Goal: Information Seeking & Learning: Check status

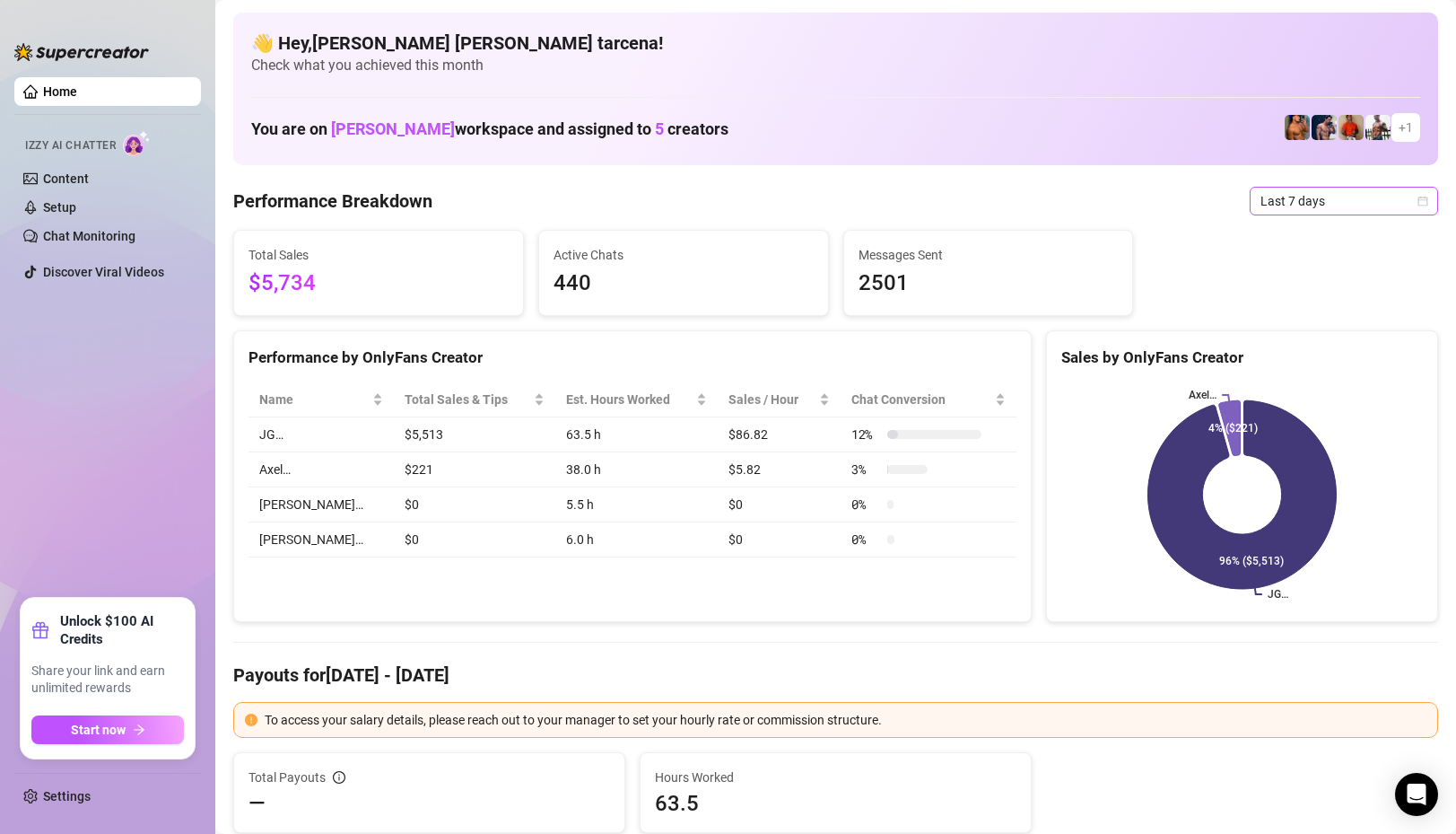
click at [1321, 203] on span "Last 7 days" at bounding box center [1343, 201] width 167 height 27
click at [1346, 347] on div "Custom date" at bounding box center [1343, 352] width 160 height 20
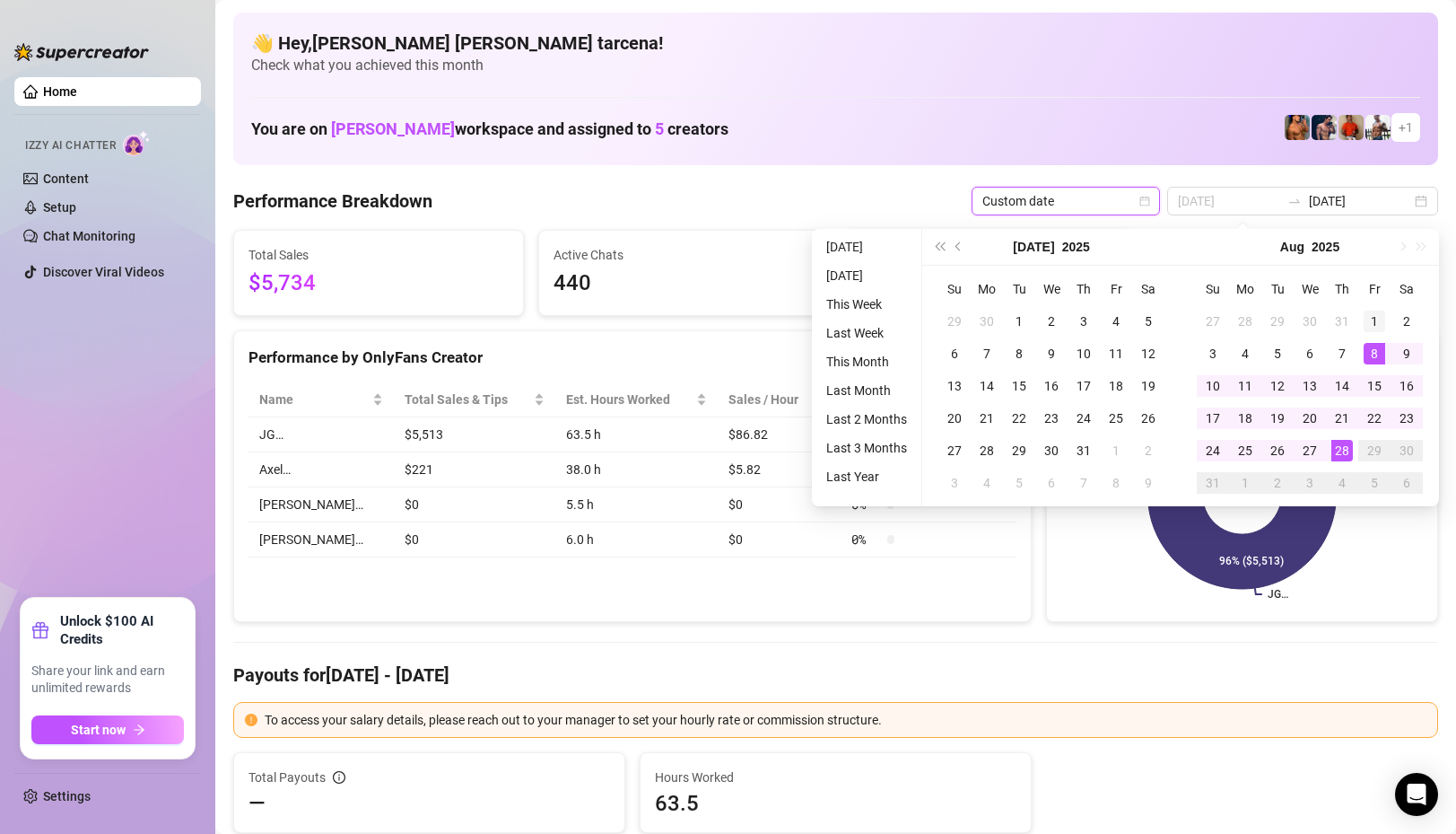
type input "[DATE]"
click at [1373, 320] on div "1" at bounding box center [1374, 321] width 22 height 22
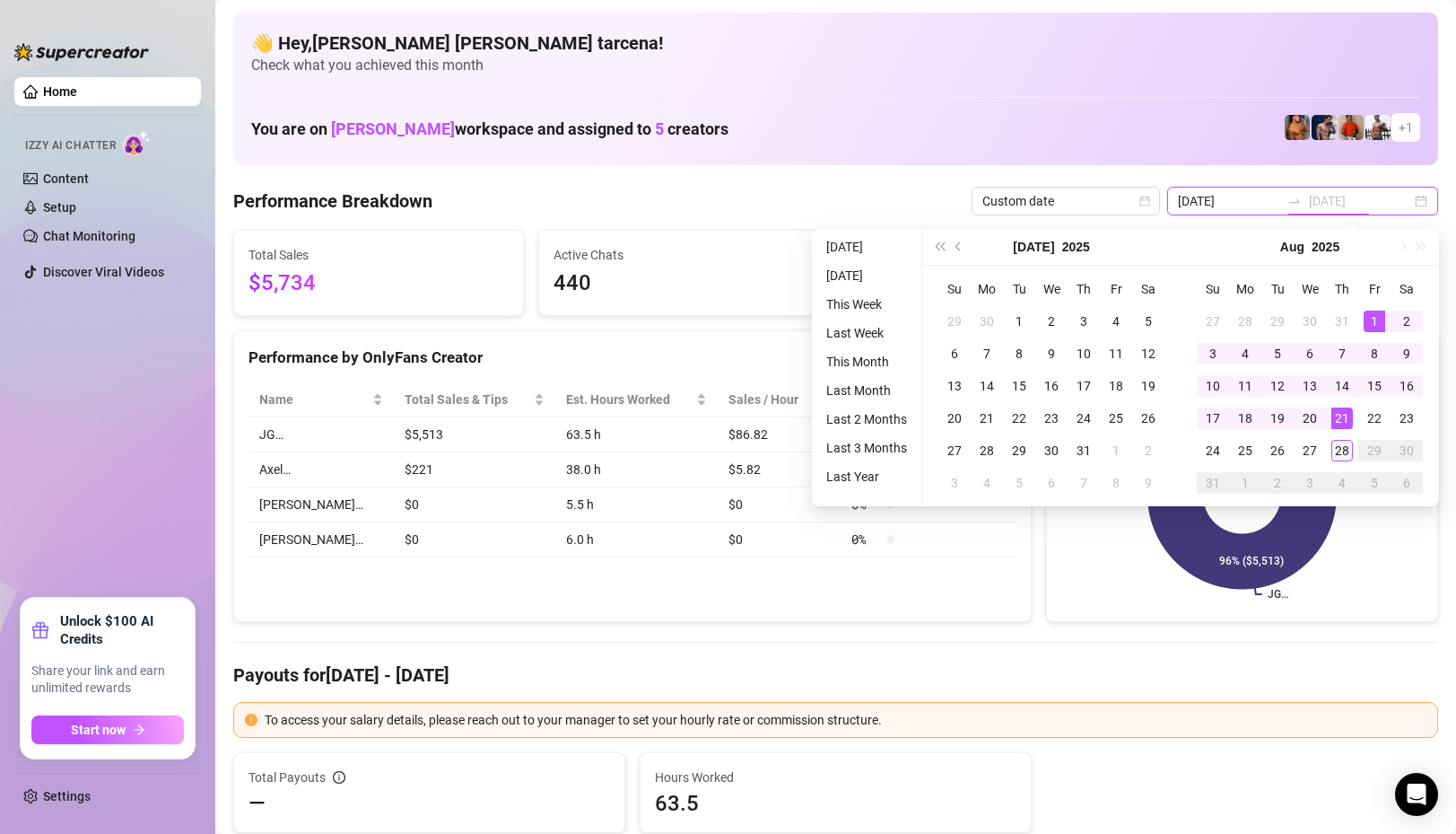
type input "[DATE]"
click at [1340, 452] on div "28" at bounding box center [1341, 450] width 22 height 22
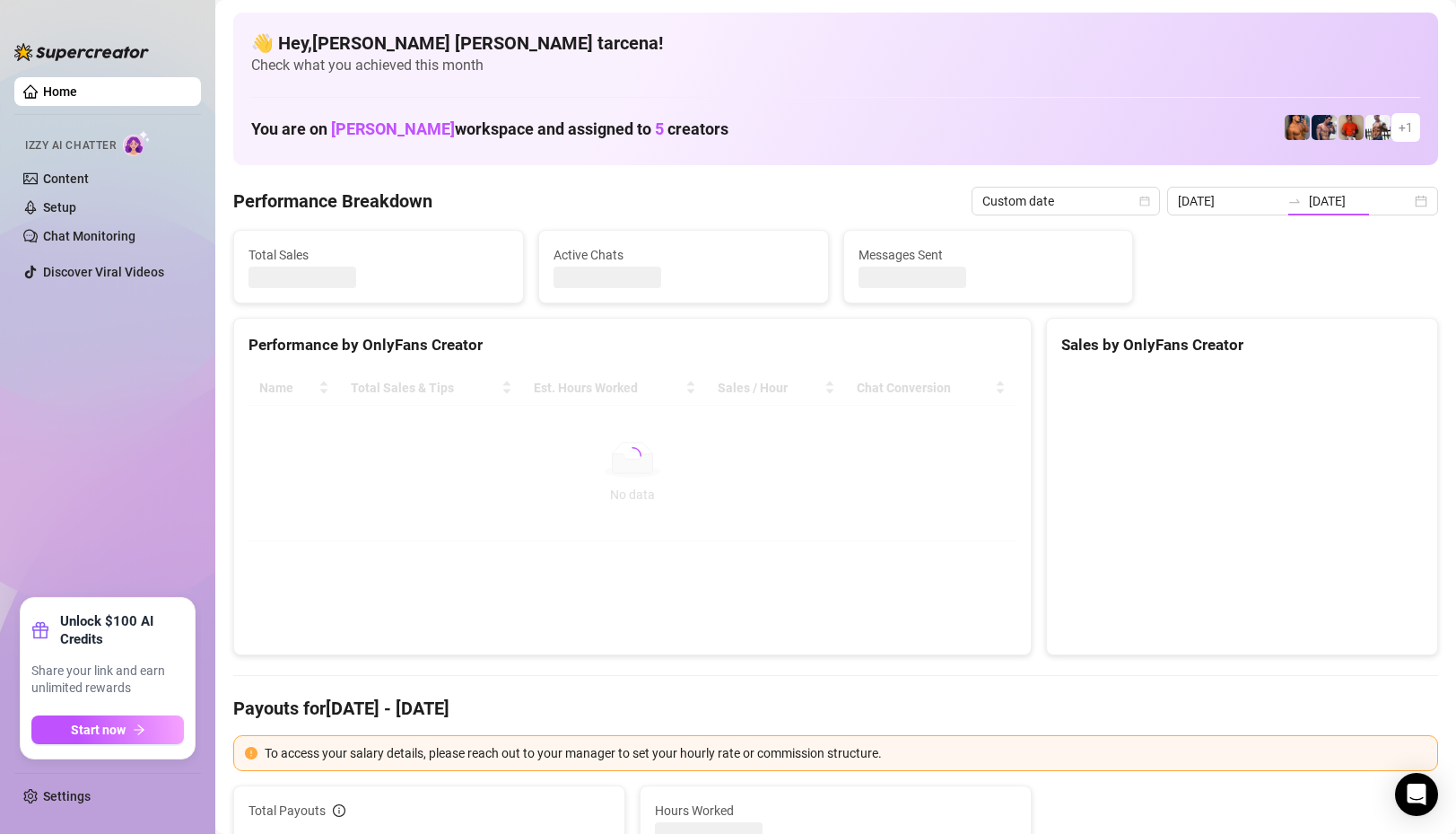
type input "[DATE]"
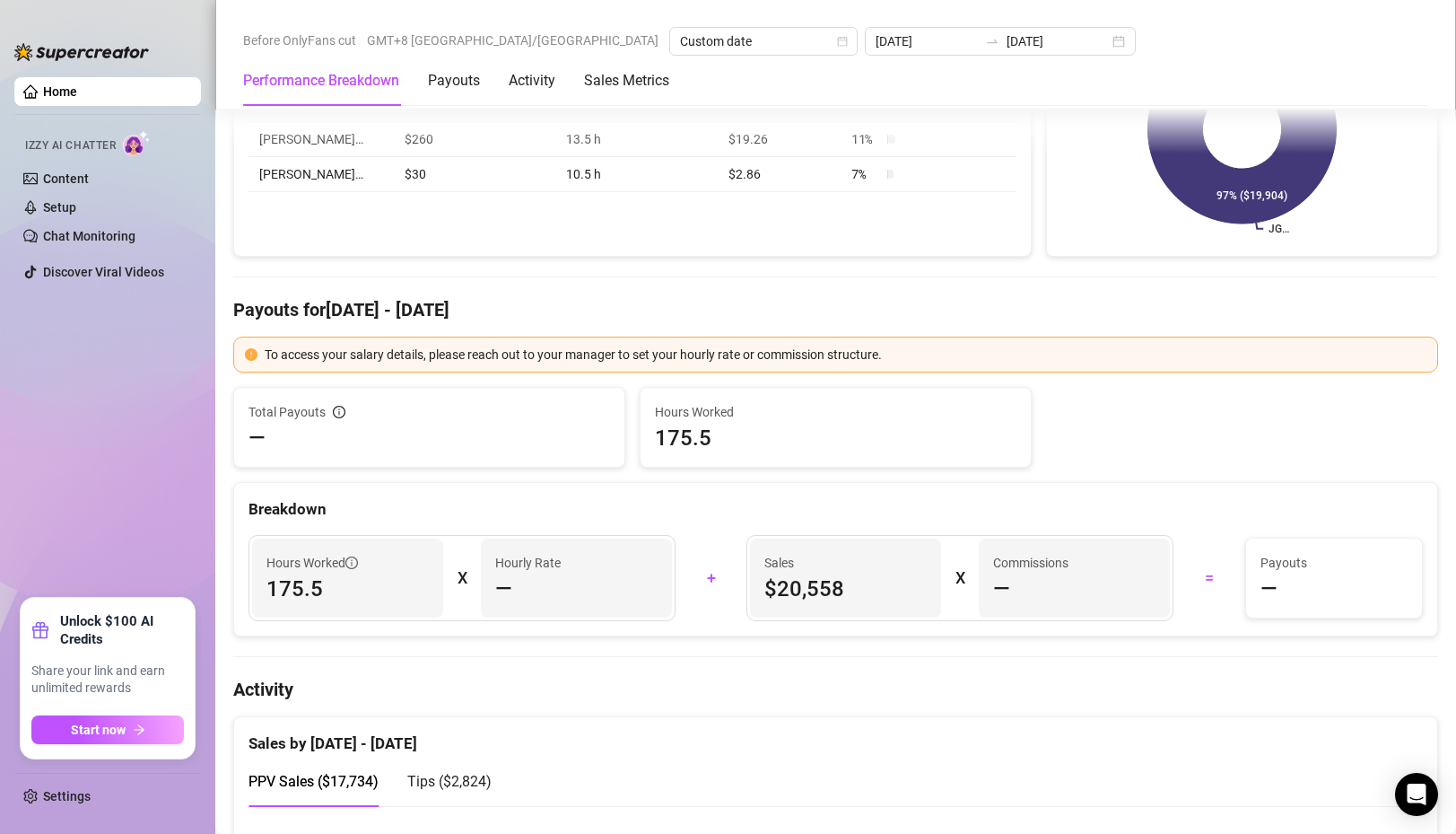
scroll to position [359, 0]
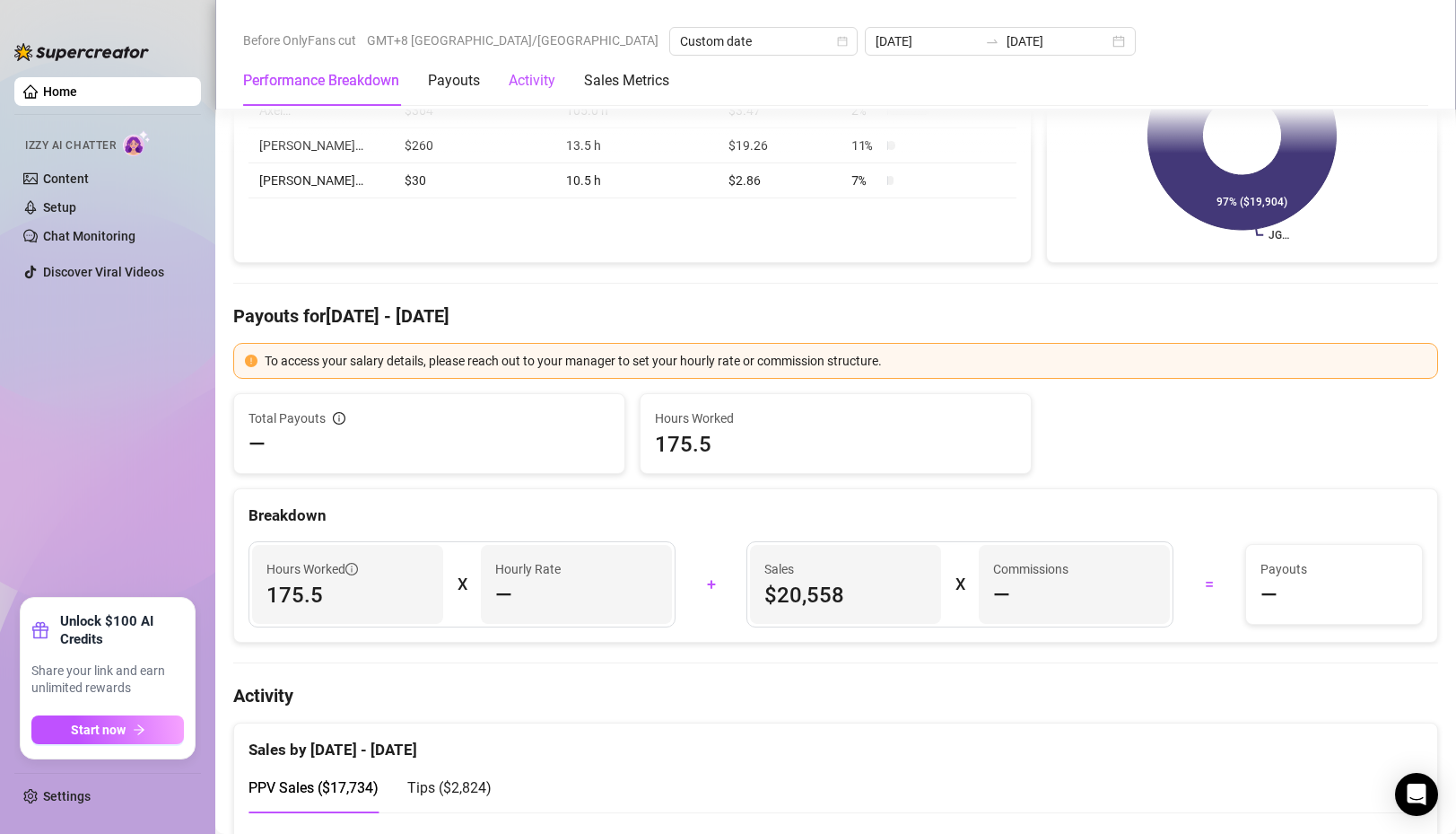
click at [524, 79] on div "Activity" at bounding box center [531, 81] width 46 height 22
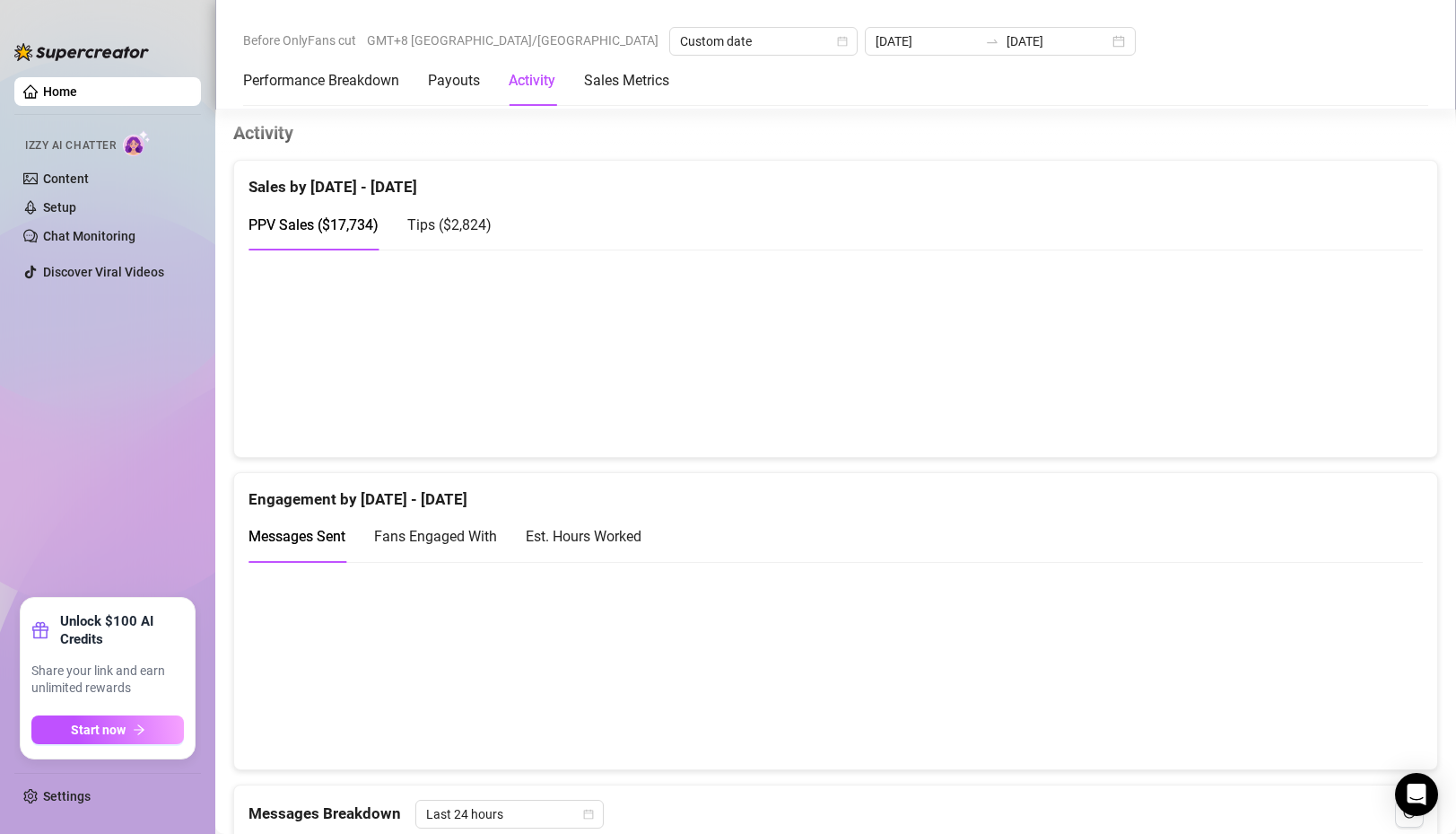
scroll to position [923, 0]
click at [479, 82] on div "Payouts" at bounding box center [454, 81] width 52 height 22
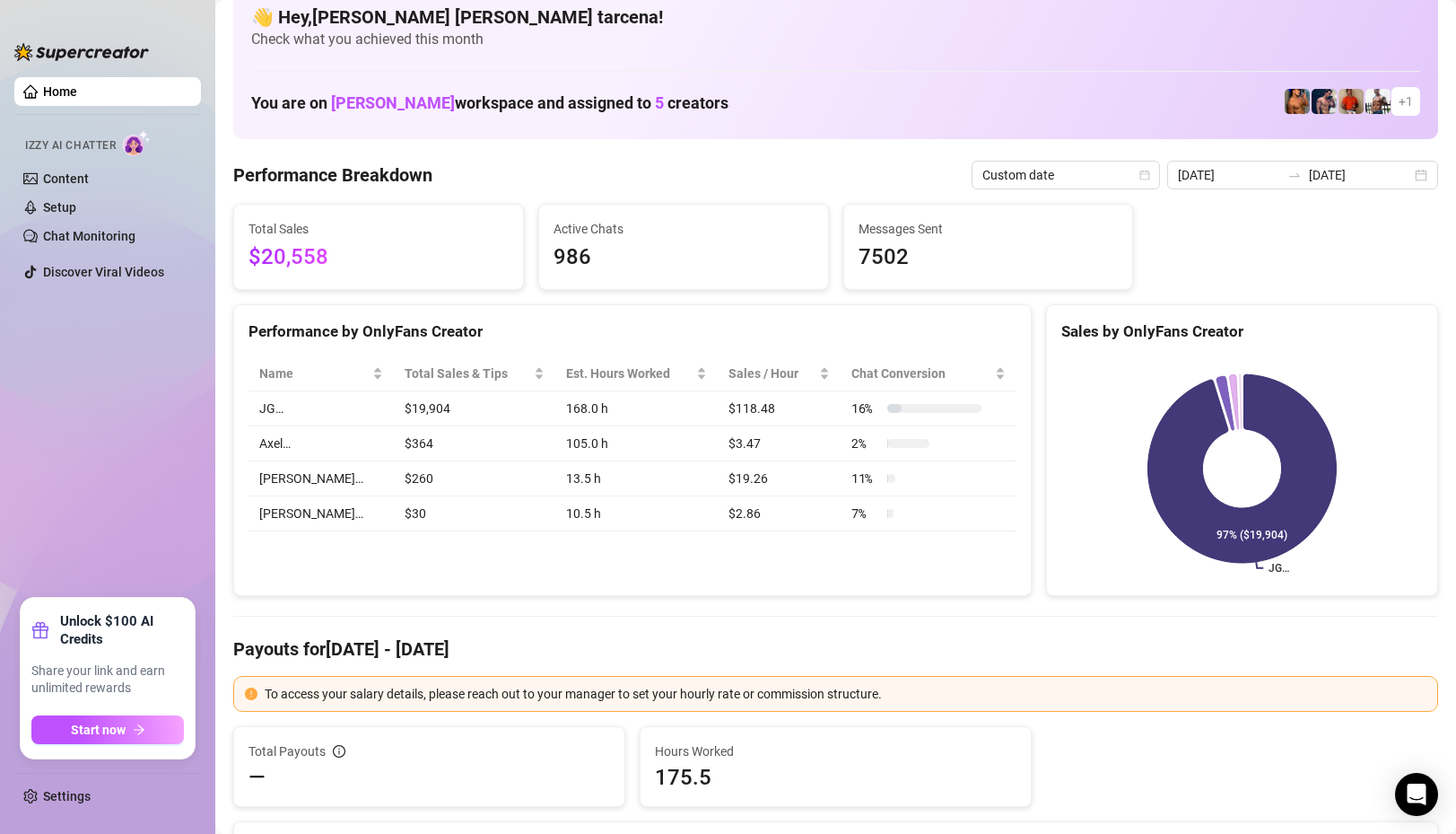
scroll to position [0, 0]
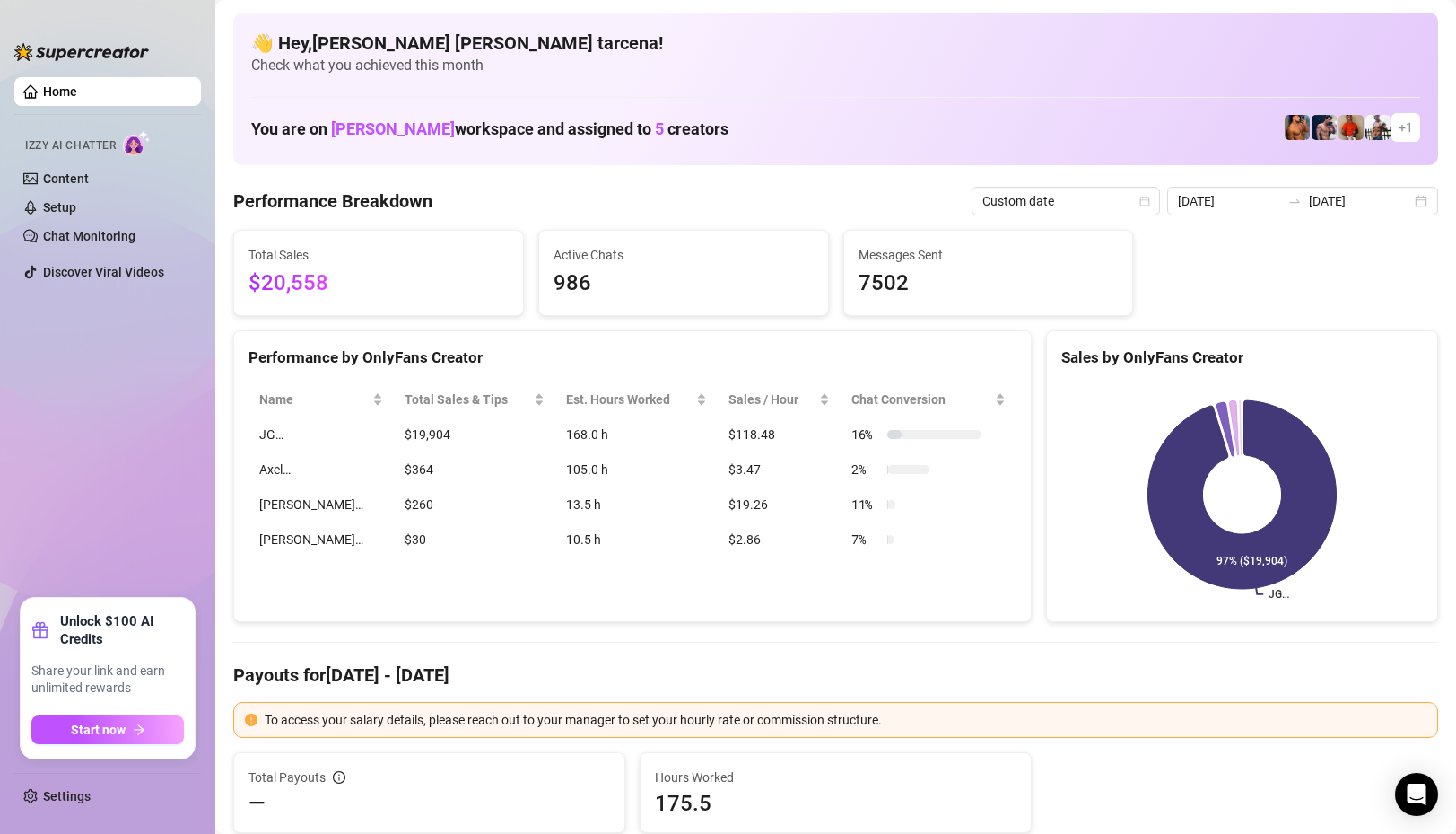
click at [77, 89] on link "Home" at bounding box center [60, 91] width 34 height 14
click at [1365, 202] on input "[DATE]" at bounding box center [1359, 201] width 102 height 20
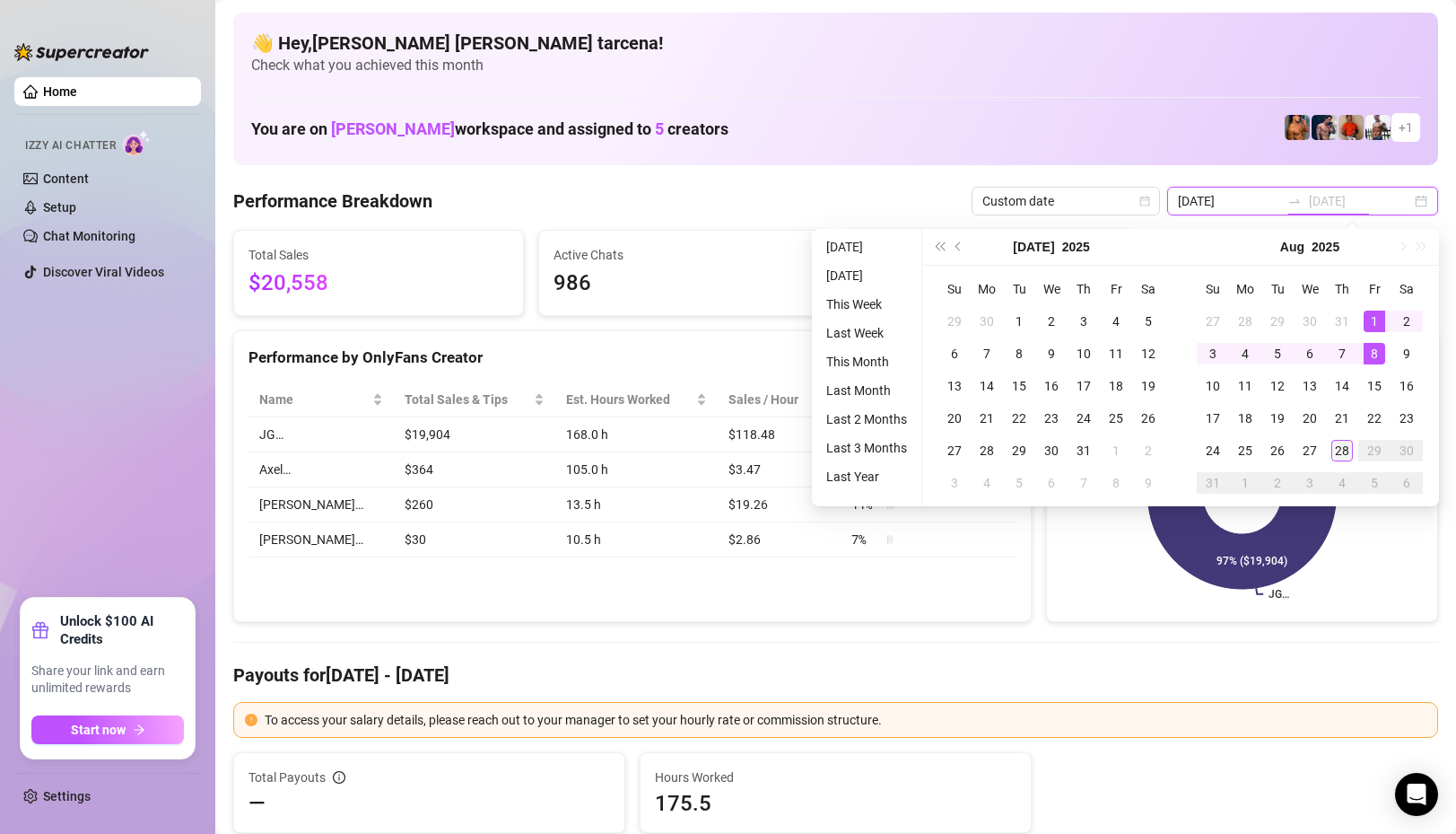
type input "[DATE]"
click at [1343, 446] on div "28" at bounding box center [1341, 450] width 22 height 22
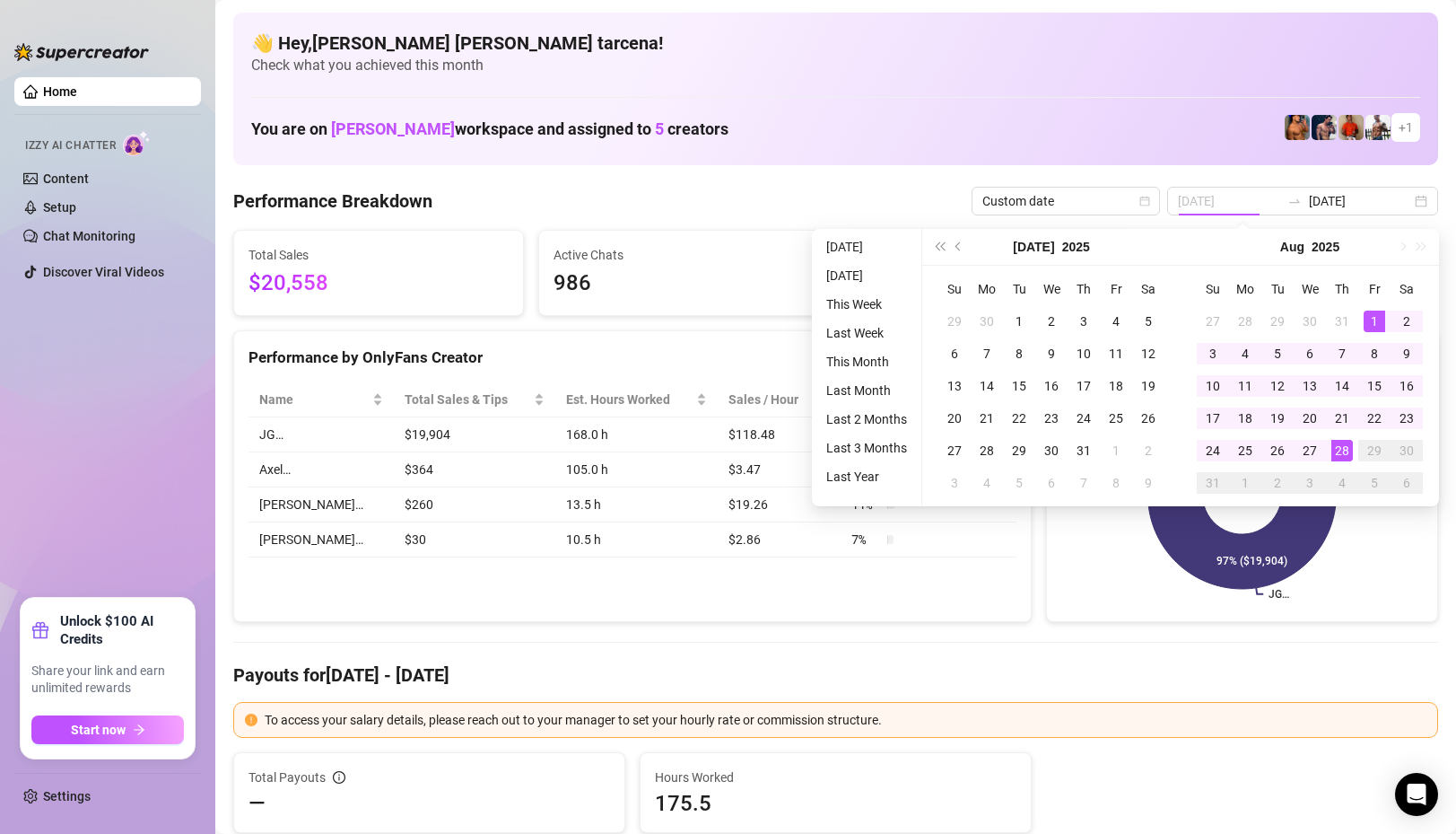
click at [1343, 446] on div "28" at bounding box center [1341, 450] width 22 height 22
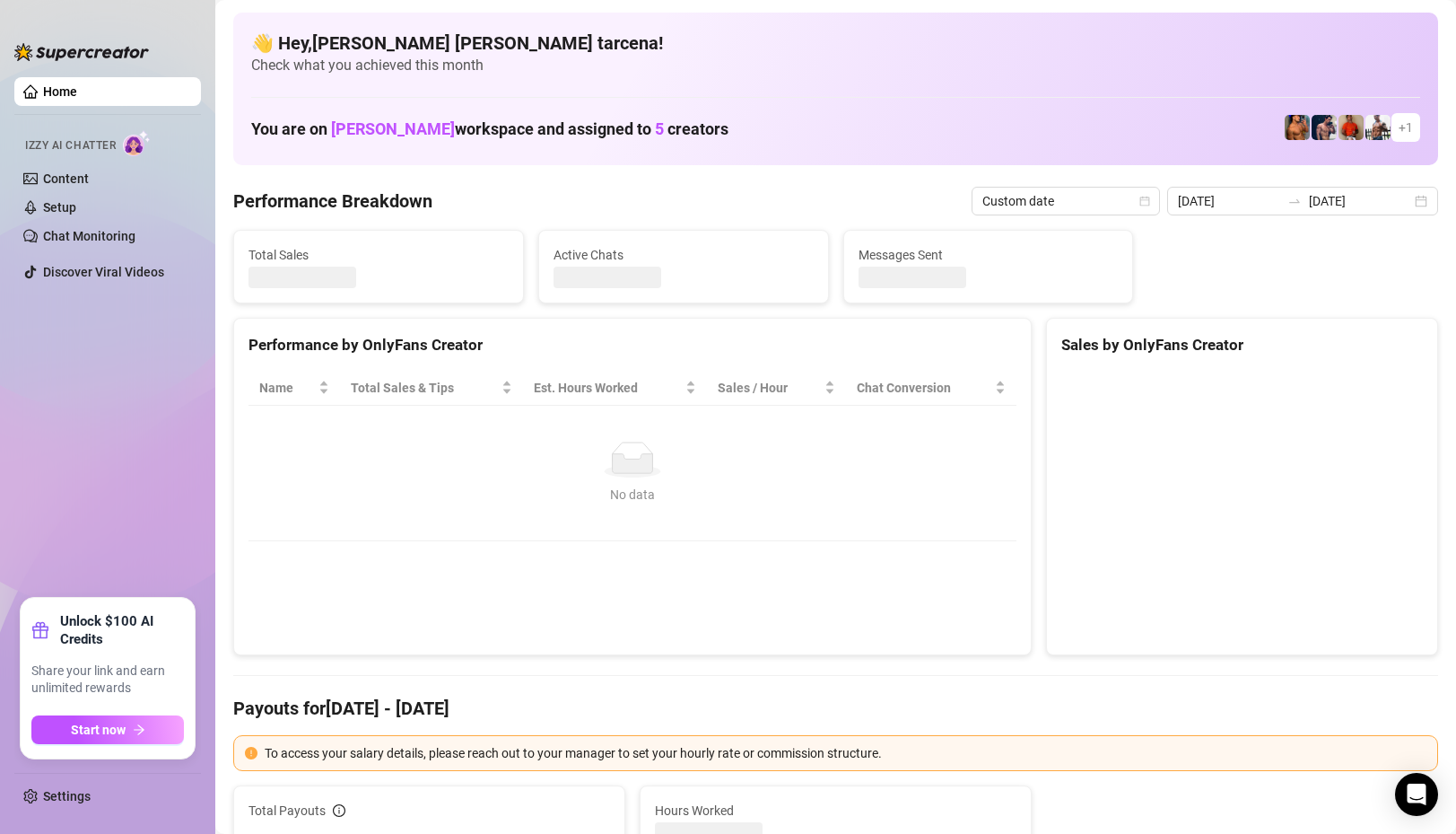
type input "[DATE]"
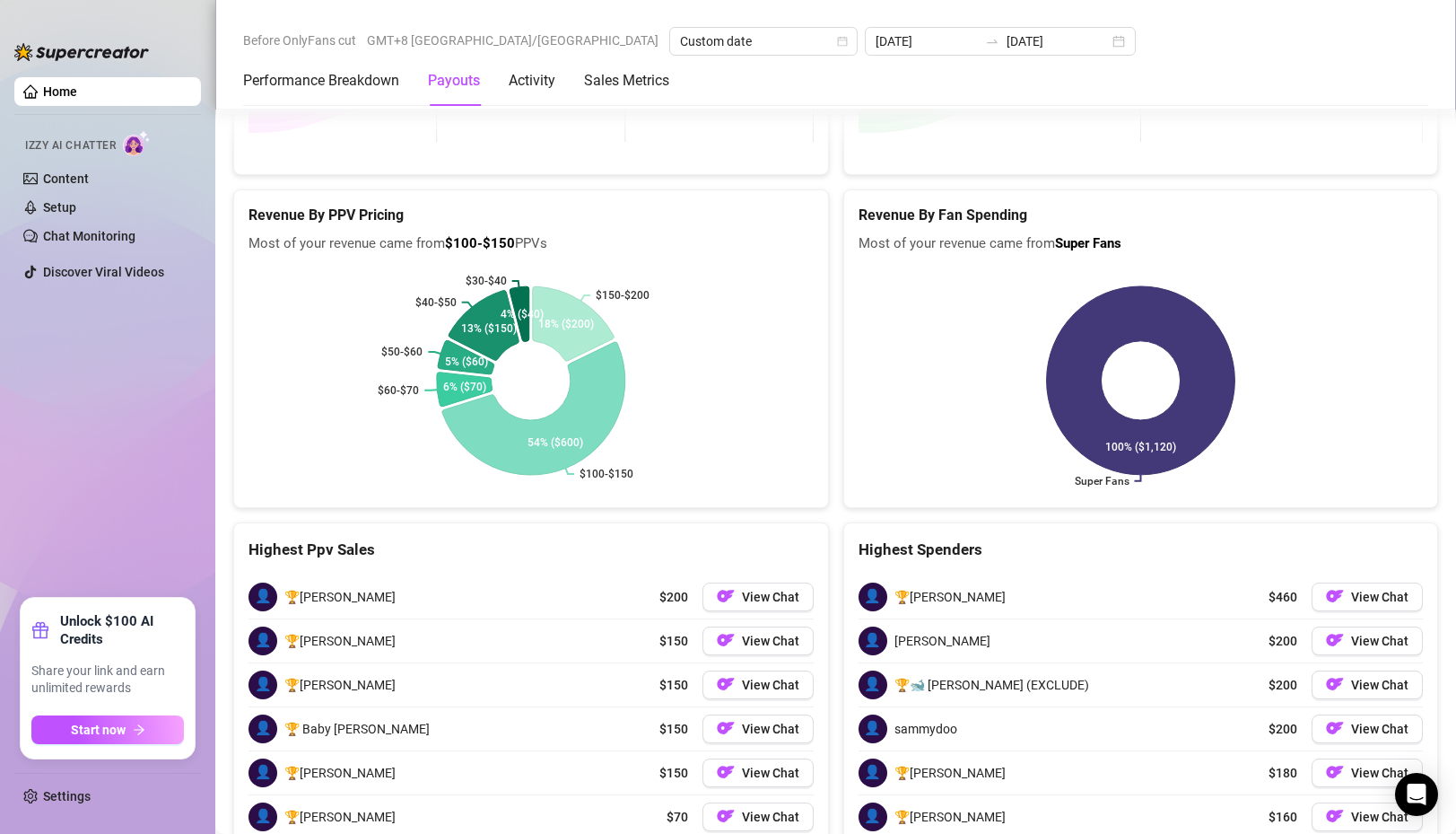
scroll to position [2791, 0]
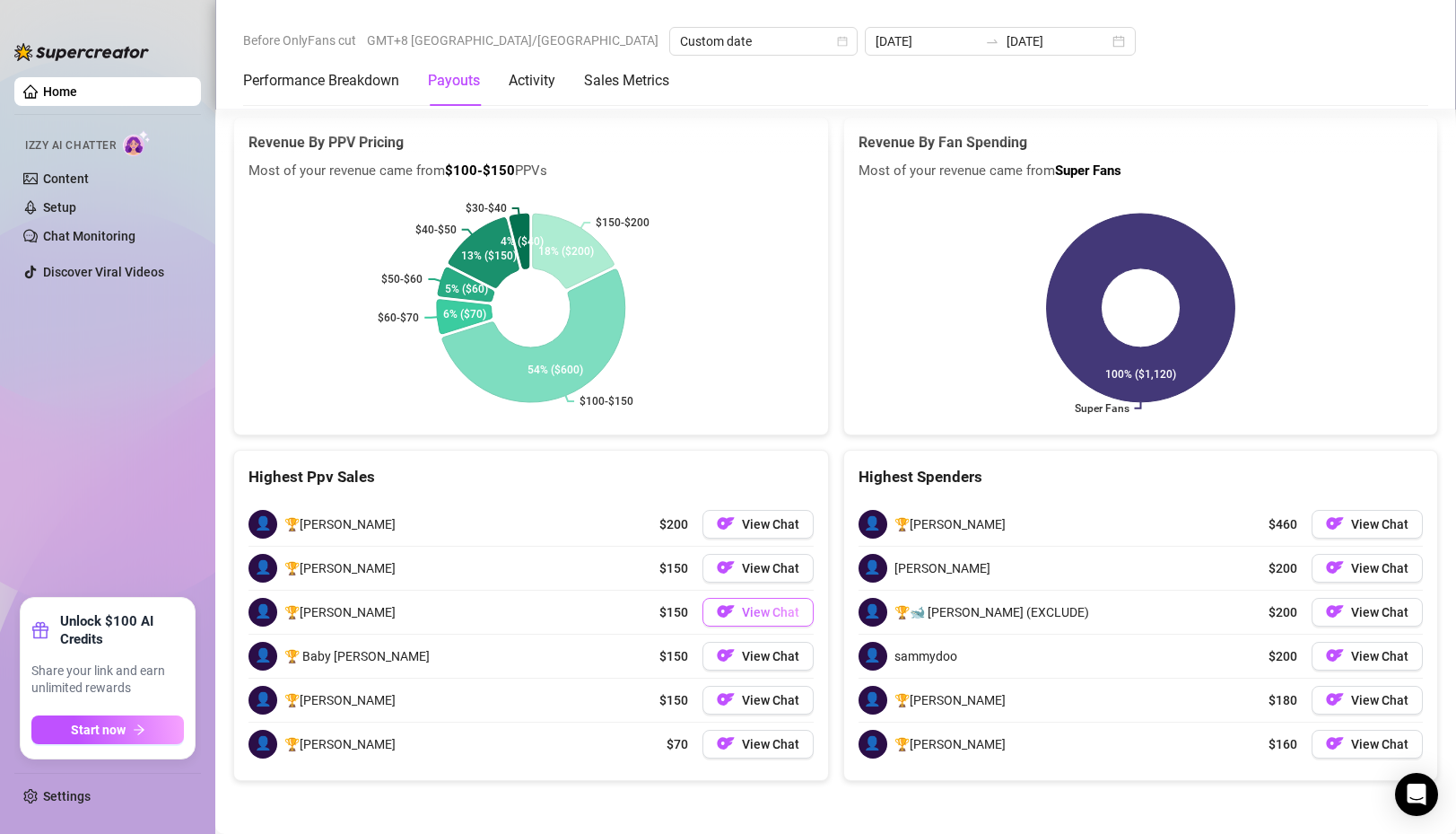
click at [738, 611] on button "View Chat" at bounding box center [757, 612] width 111 height 28
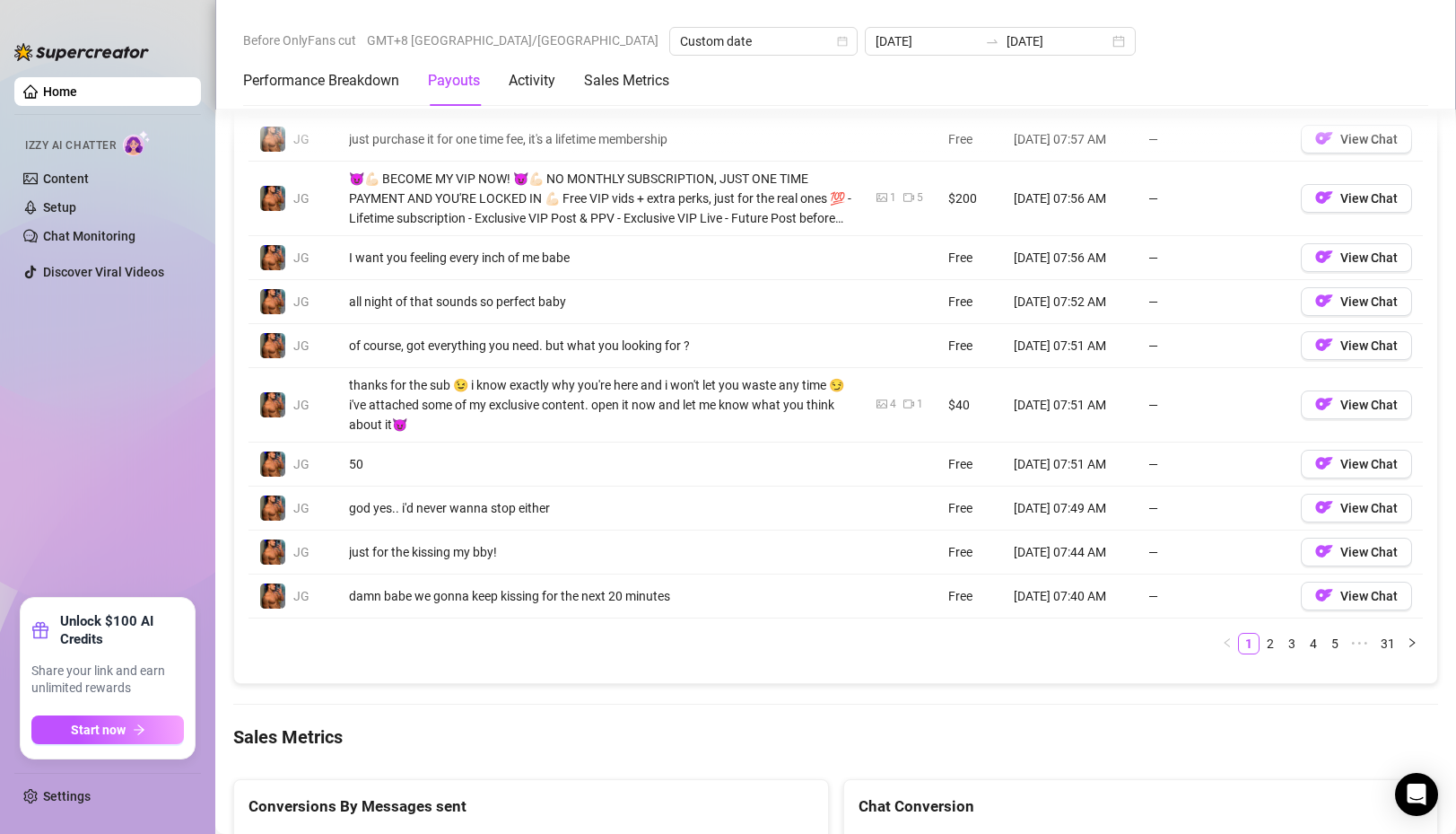
scroll to position [1787, 0]
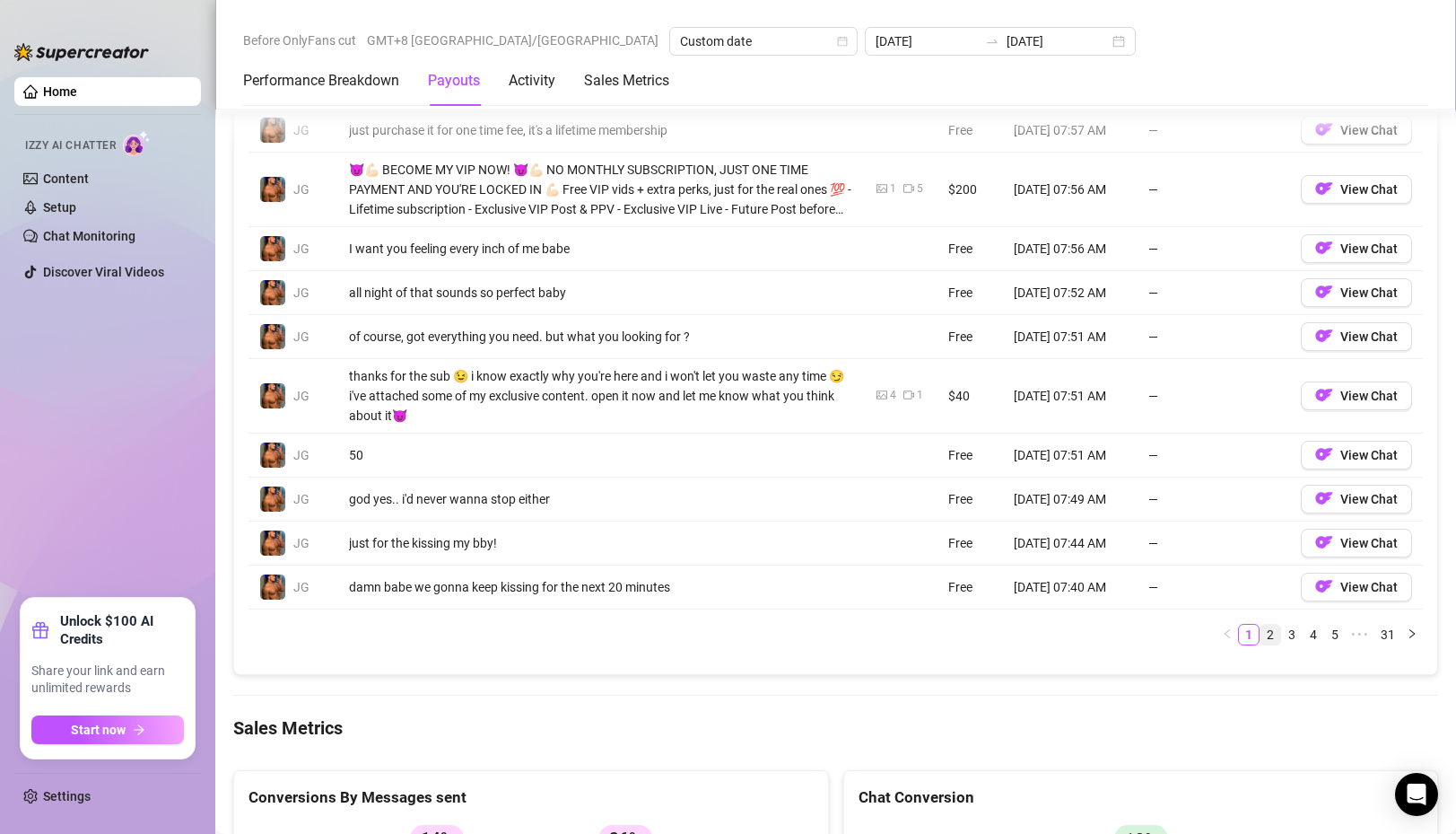
click at [1271, 639] on link "2" at bounding box center [1269, 634] width 20 height 20
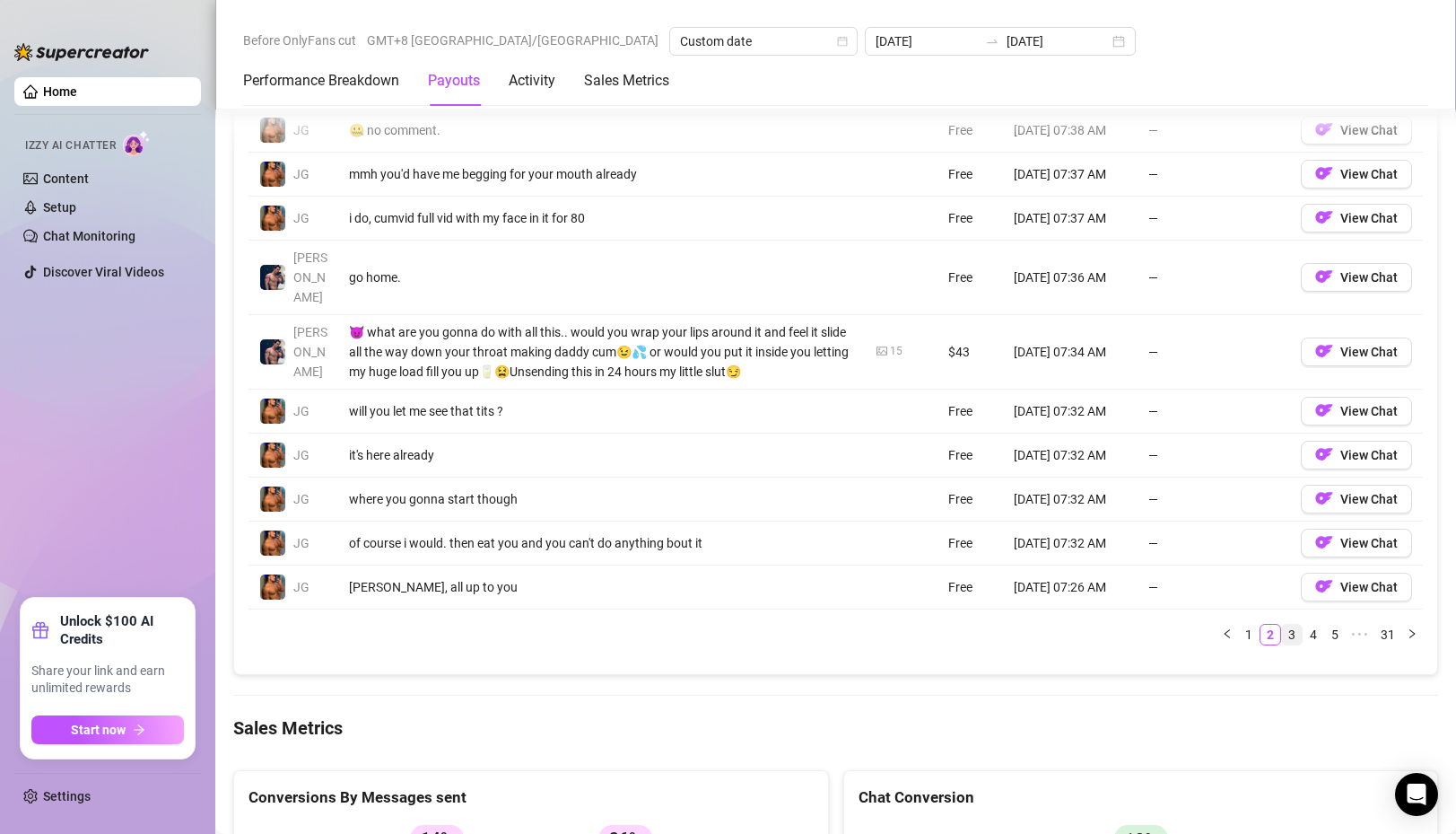
click at [1294, 625] on link "3" at bounding box center [1291, 634] width 20 height 20
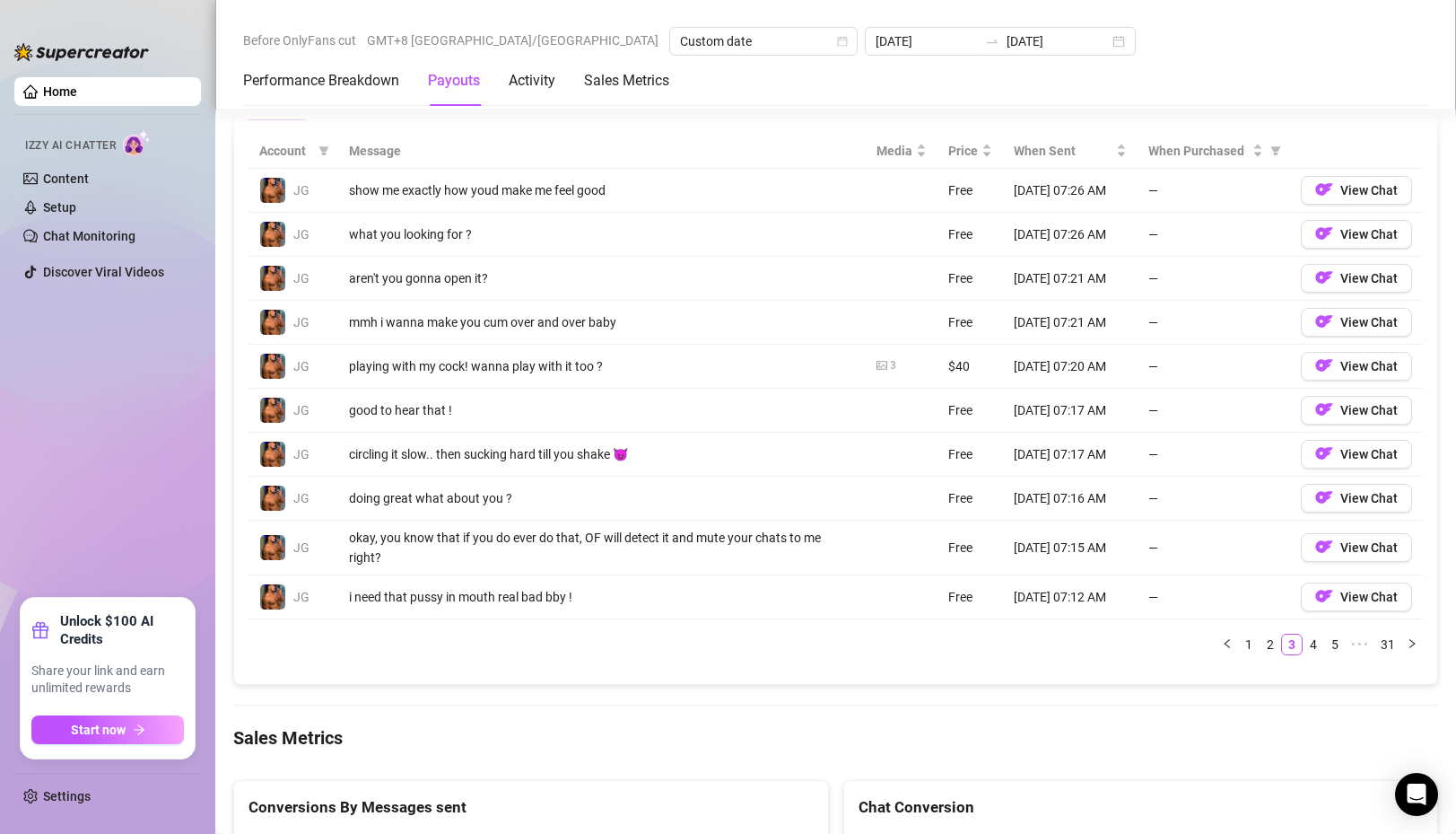
scroll to position [1738, 0]
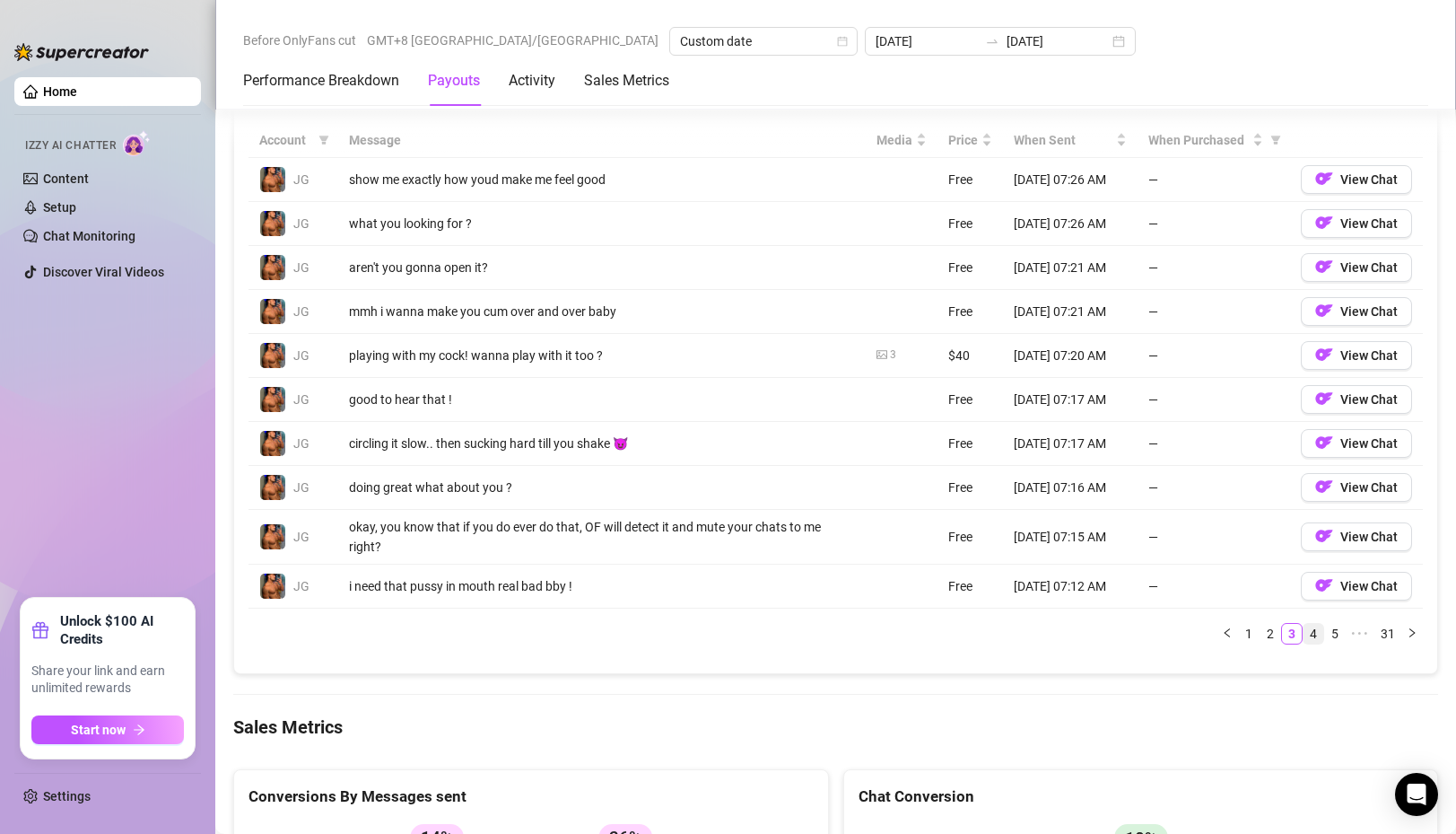
click at [1315, 624] on link "4" at bounding box center [1313, 633] width 20 height 20
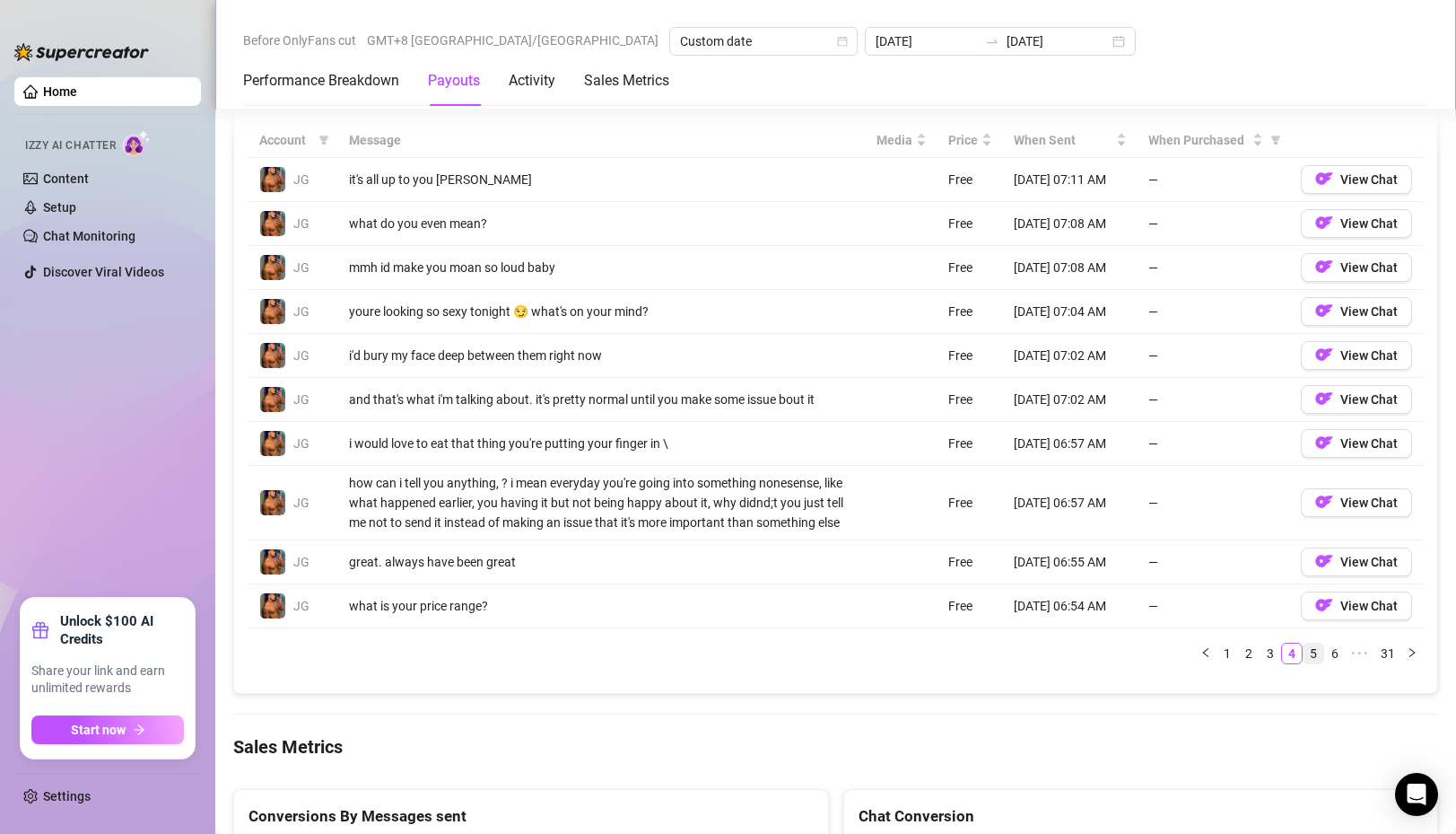
click at [1315, 656] on link "5" at bounding box center [1313, 653] width 20 height 20
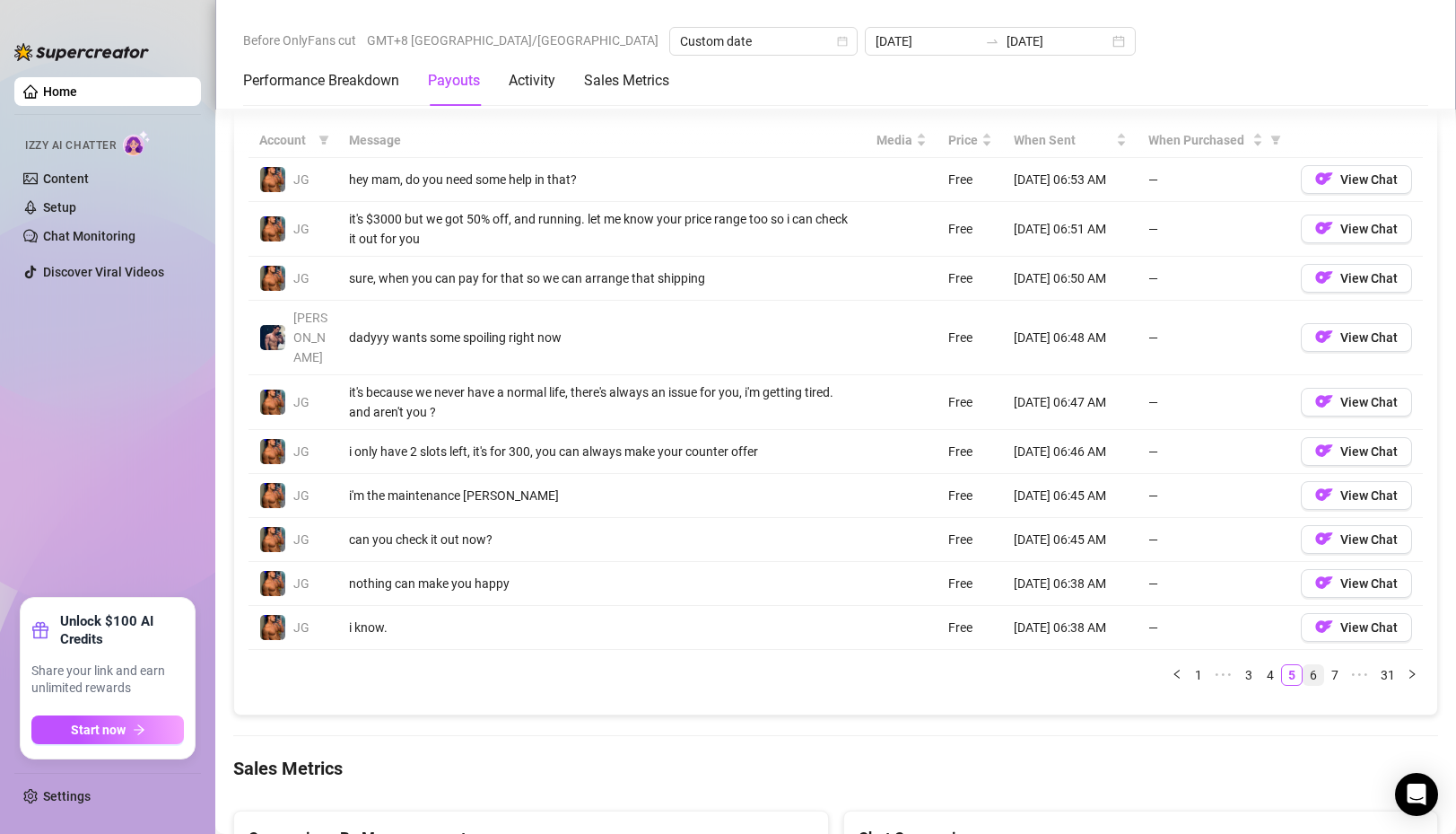
click at [1318, 665] on link "6" at bounding box center [1313, 675] width 20 height 20
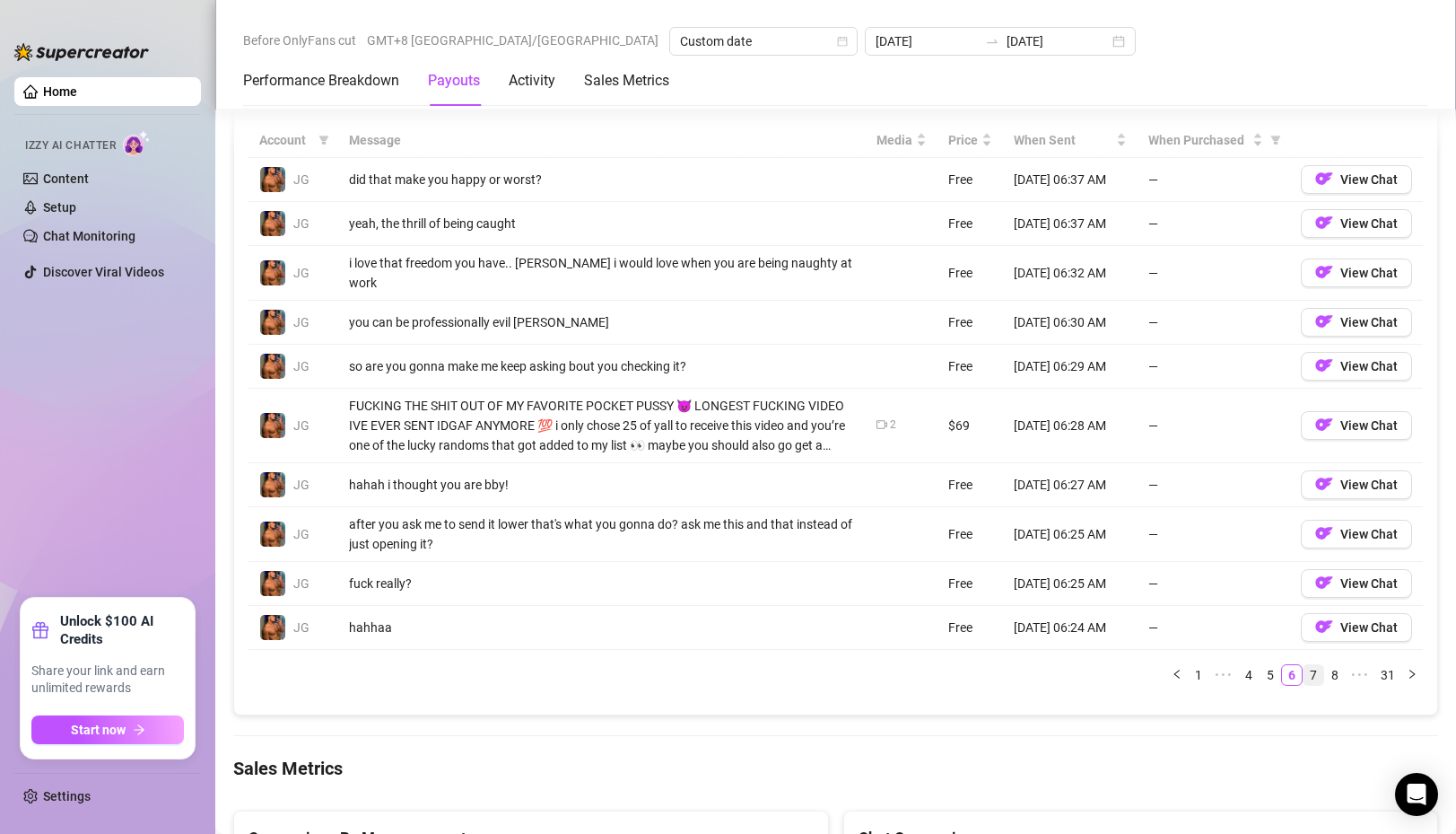
click at [1320, 665] on link "7" at bounding box center [1313, 675] width 20 height 20
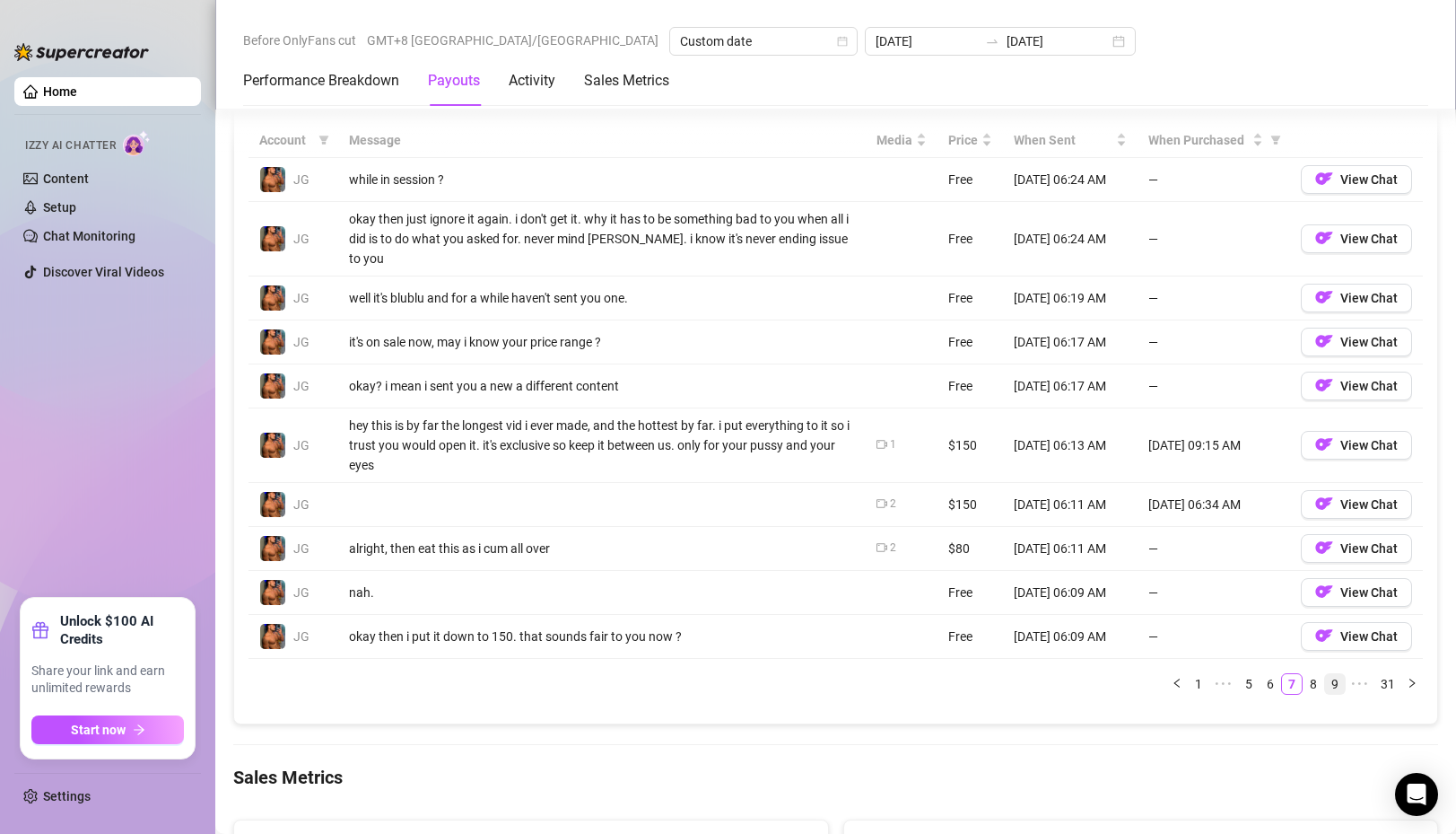
click at [1331, 674] on link "9" at bounding box center [1334, 683] width 20 height 20
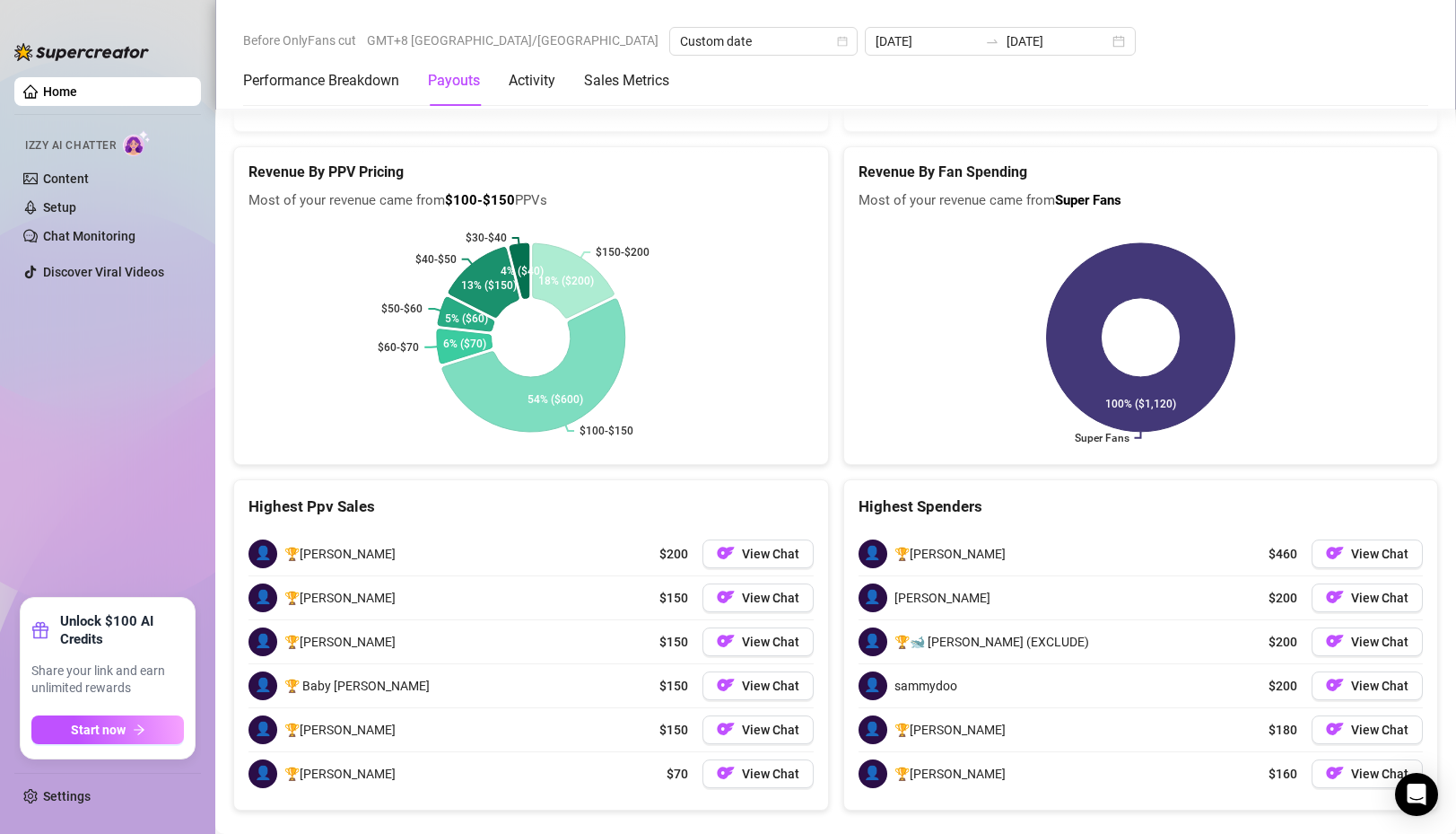
scroll to position [2741, 0]
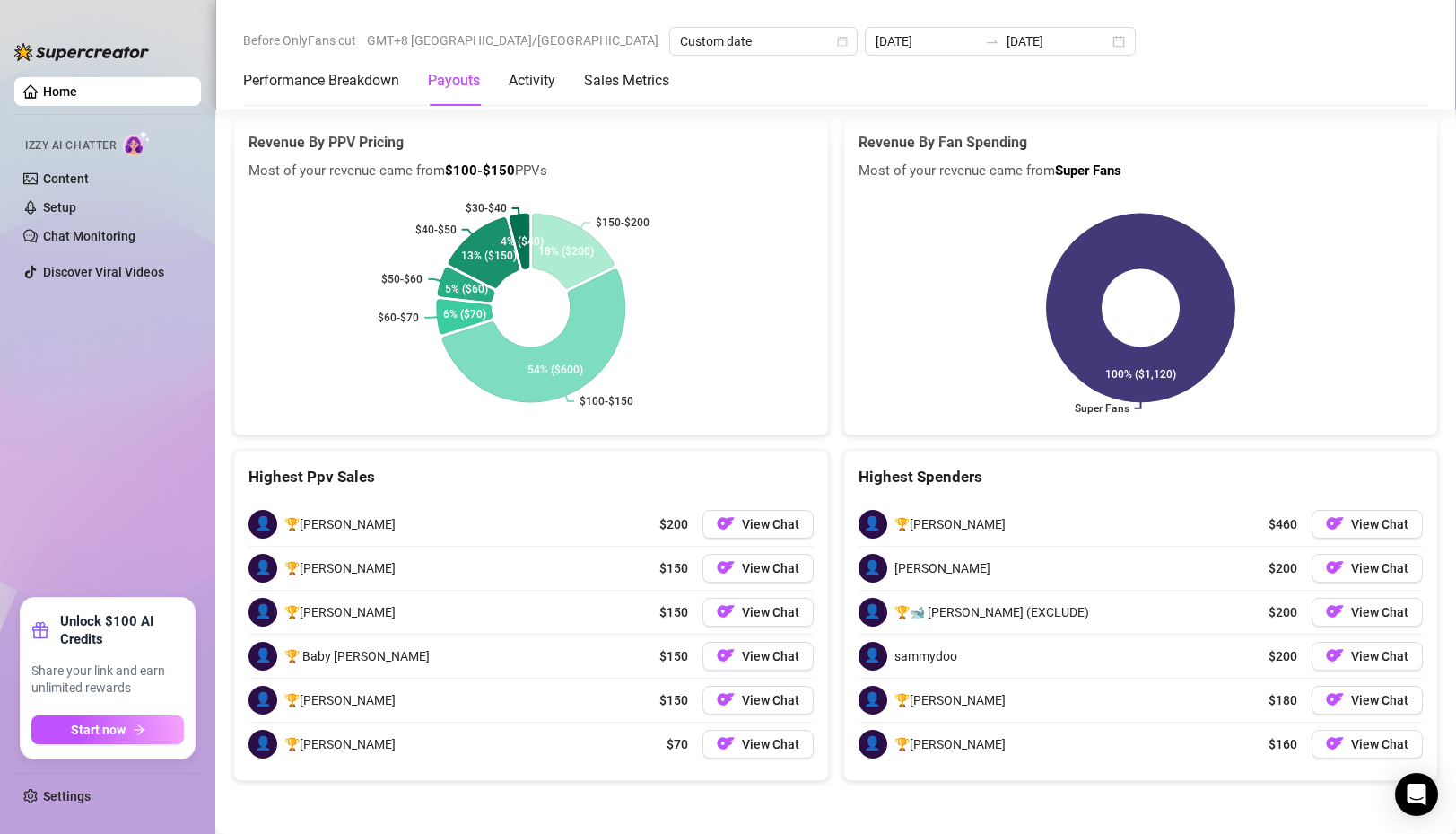
click at [305, 523] on span "🏆[PERSON_NAME]" at bounding box center [339, 523] width 111 height 20
